Goal: Answer question/provide support: Share knowledge or assist other users

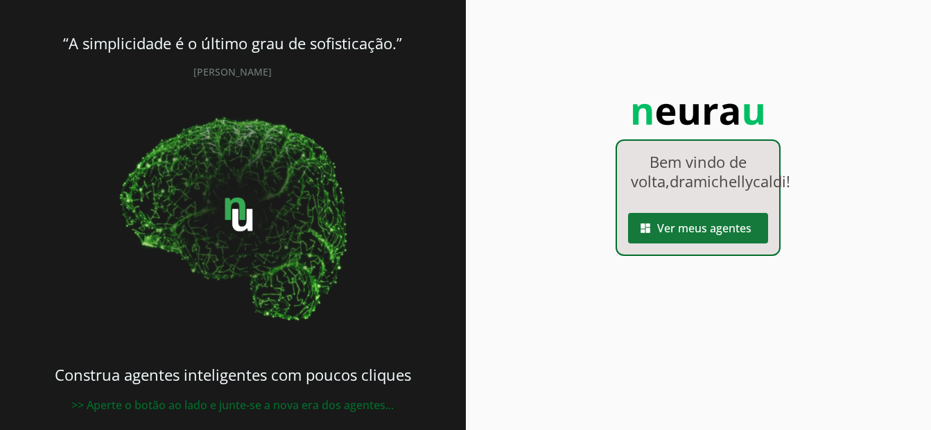
click at [711, 245] on span at bounding box center [698, 227] width 140 height 33
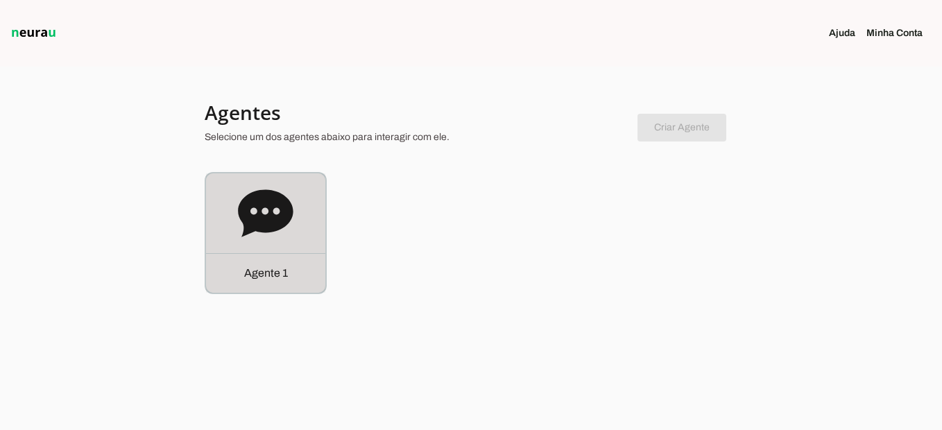
click at [293, 234] on icon at bounding box center [265, 213] width 55 height 55
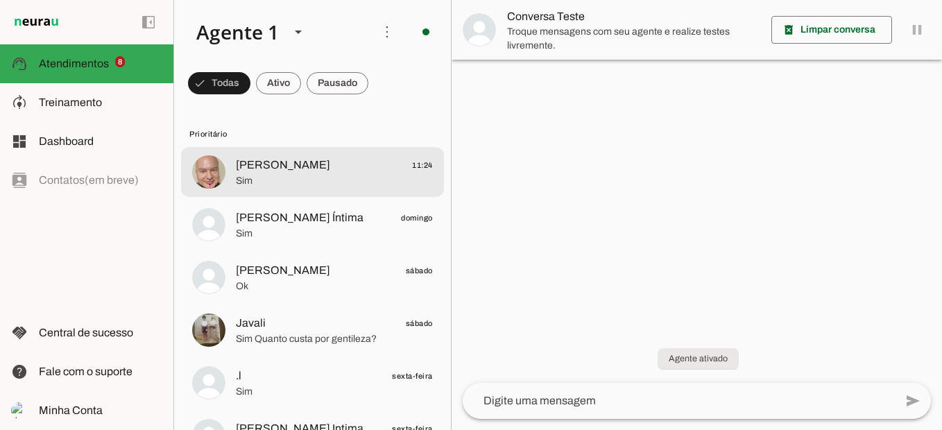
click at [328, 165] on span "[PERSON_NAME] 11:24" at bounding box center [334, 165] width 197 height 17
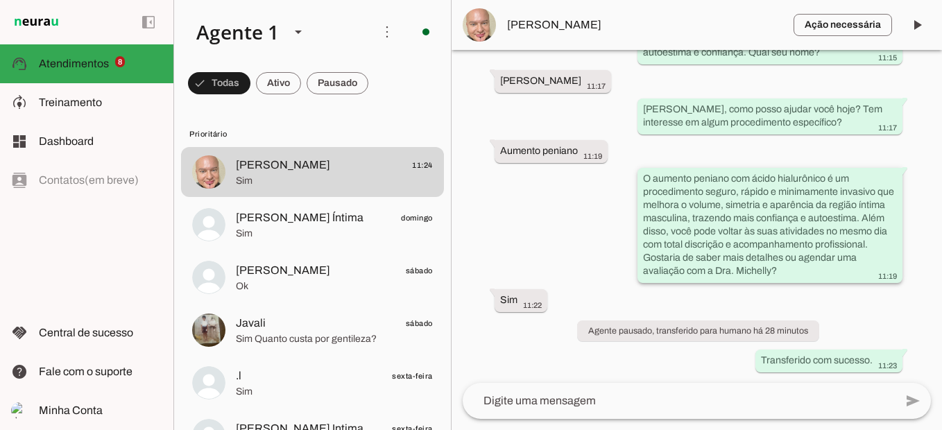
drag, startPoint x: 696, startPoint y: 259, endPoint x: 822, endPoint y: 273, distance: 126.3
click at [822, 273] on div "O aumento peniano com ácido hialurônico é um procedimento seguro, rápido e mini…" at bounding box center [770, 227] width 254 height 110
drag, startPoint x: 822, startPoint y: 273, endPoint x: 757, endPoint y: 227, distance: 79.1
click at [0, 0] on slot "O aumento peniano com ácido hialurônico é um procedimento seguro, rápido e mini…" at bounding box center [0, 0] width 0 height 0
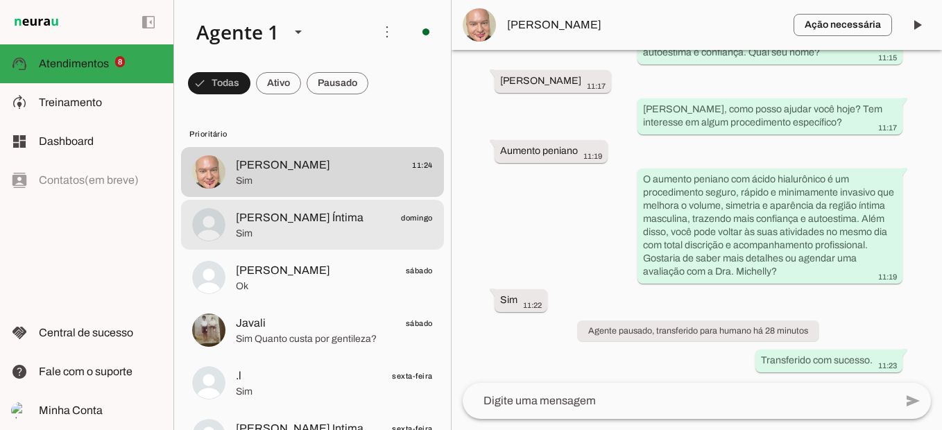
click at [304, 217] on span "[PERSON_NAME] Íntima" at bounding box center [300, 217] width 128 height 17
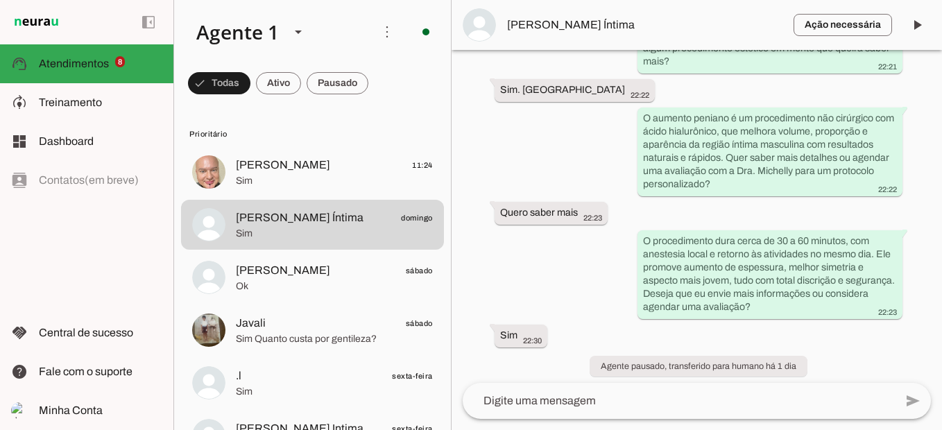
scroll to position [288, 0]
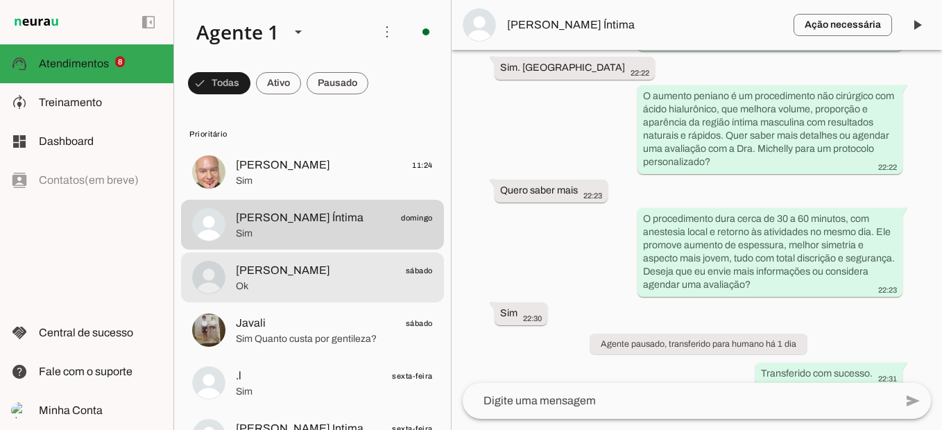
click at [304, 295] on md-item "[PERSON_NAME] sábado Ok" at bounding box center [312, 277] width 263 height 50
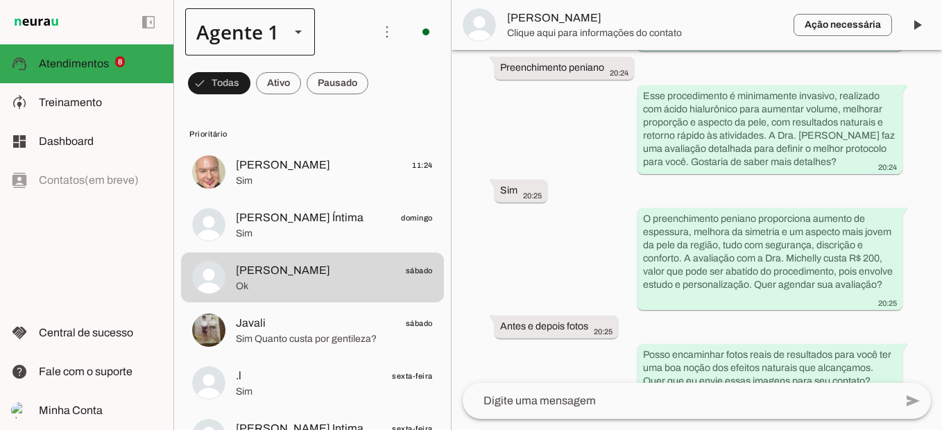
scroll to position [579, 0]
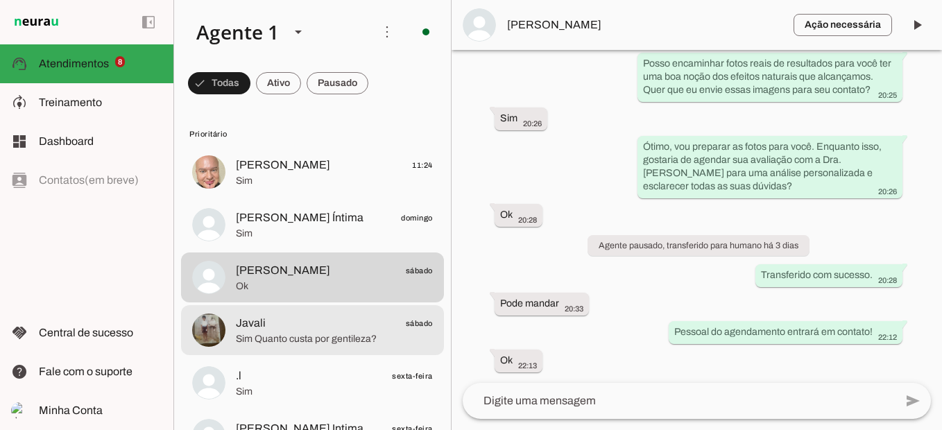
click at [331, 336] on span "Sim Quanto custa por gentileza?" at bounding box center [334, 339] width 197 height 14
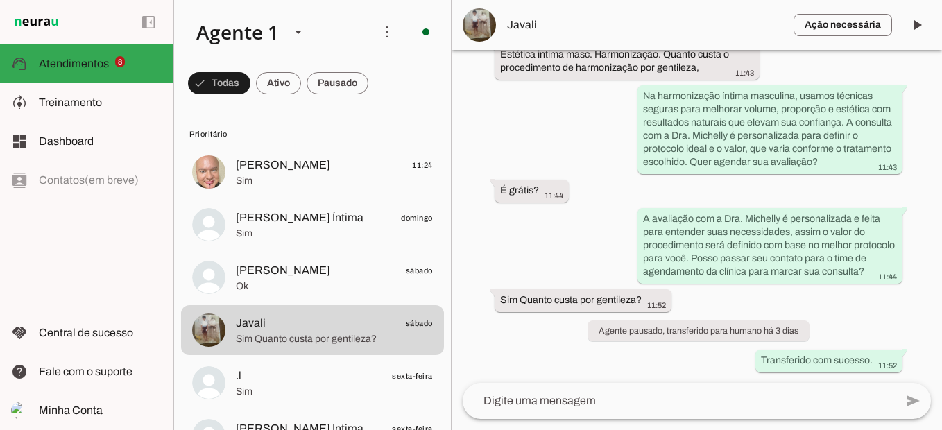
scroll to position [314, 0]
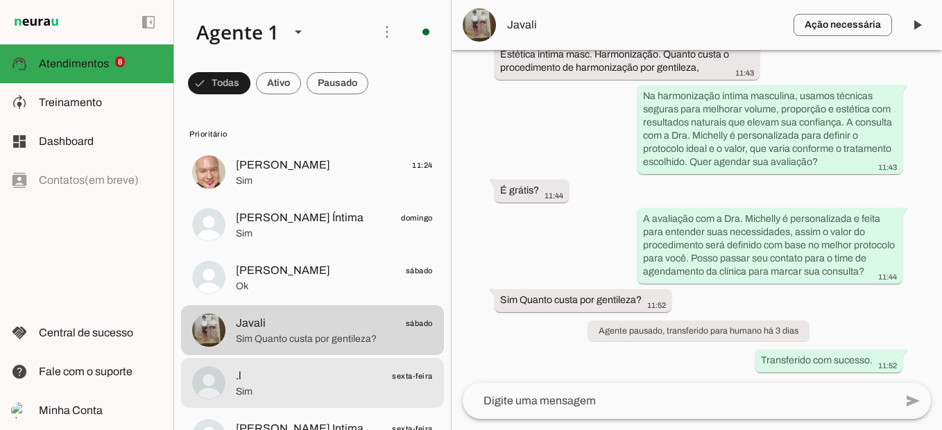
click at [319, 386] on span "Sim" at bounding box center [334, 392] width 197 height 14
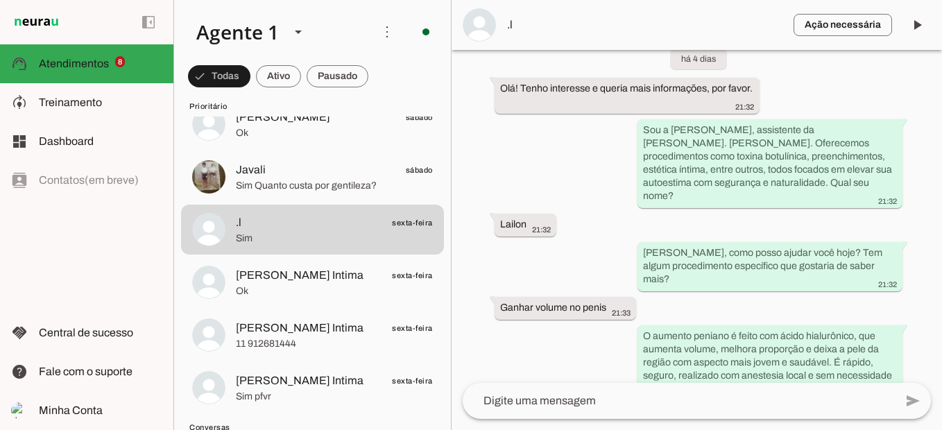
scroll to position [202, 0]
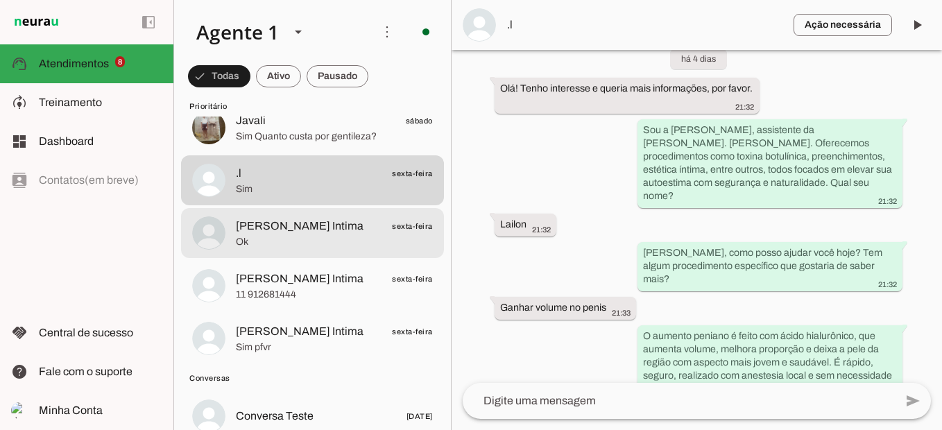
click at [316, 249] on div at bounding box center [334, 233] width 197 height 34
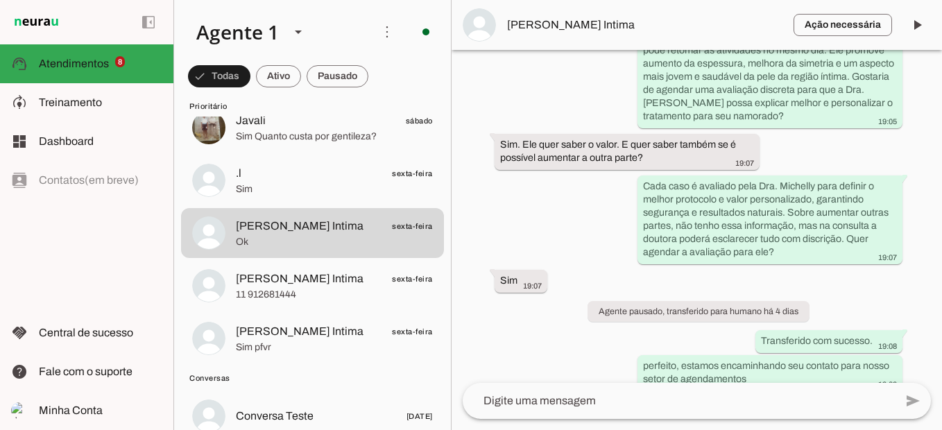
scroll to position [806, 0]
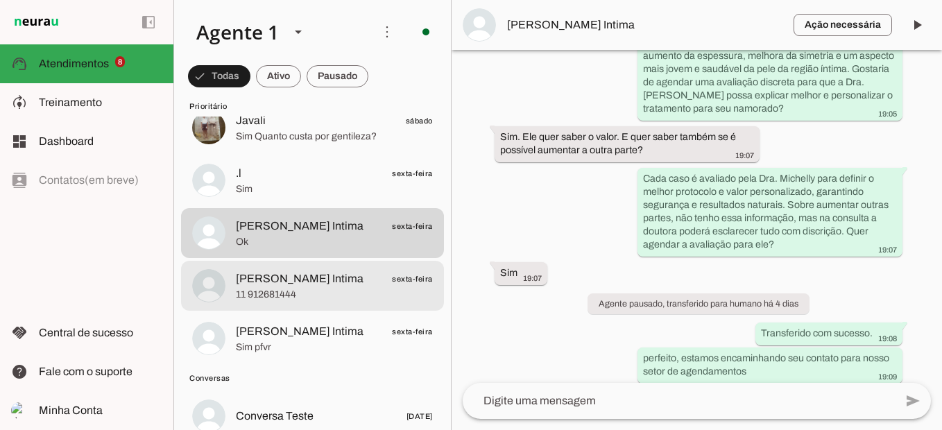
click at [349, 299] on span "11 912681444" at bounding box center [334, 295] width 197 height 14
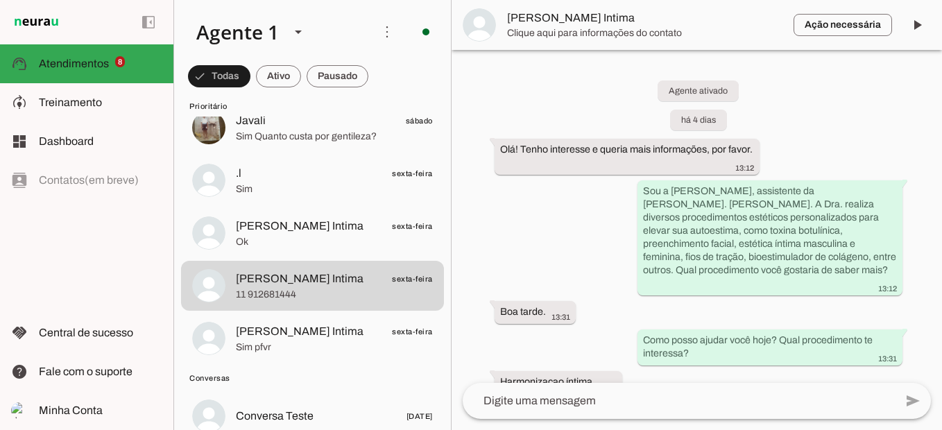
scroll to position [1048, 0]
